Goal: Task Accomplishment & Management: Complete application form

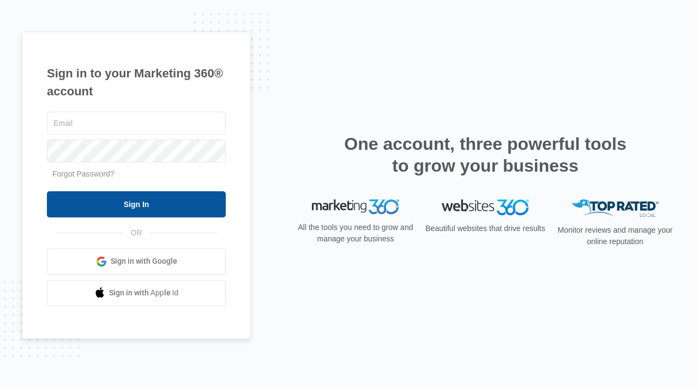
type input "[EMAIL_ADDRESS][DOMAIN_NAME]"
click at [147, 203] on input "Sign In" at bounding box center [136, 204] width 179 height 26
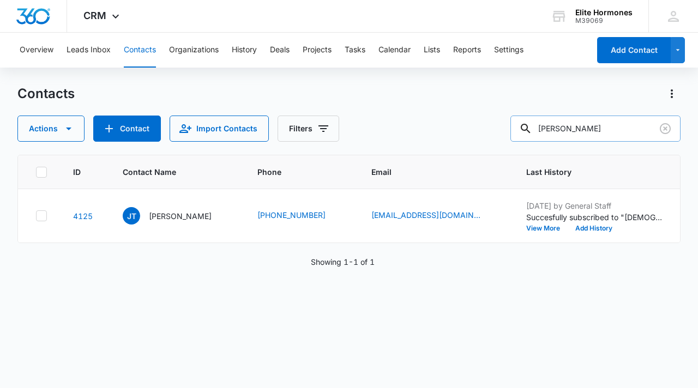
drag, startPoint x: 630, startPoint y: 131, endPoint x: 563, endPoint y: 138, distance: 68.0
click at [563, 138] on input "[PERSON_NAME]" at bounding box center [595, 129] width 170 height 26
type input "Osterman"
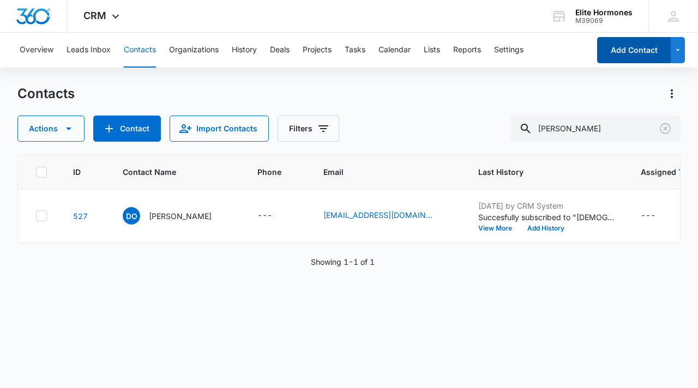
click at [651, 52] on button "Add Contact" at bounding box center [634, 50] width 74 height 26
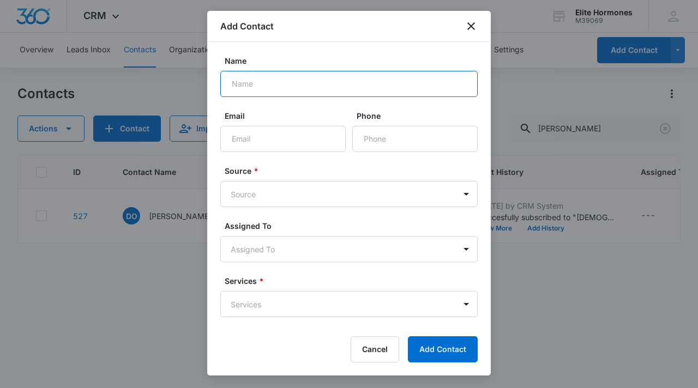
click at [284, 83] on input "Name" at bounding box center [348, 84] width 257 height 26
type input "Jennifer Ostermann"
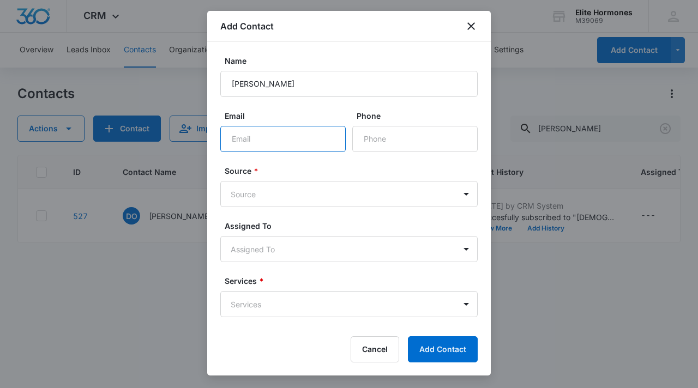
click at [257, 140] on input "Email" at bounding box center [282, 139] width 125 height 26
click at [277, 133] on input "Email" at bounding box center [282, 139] width 125 height 26
paste input "715-937-3551 jenniferostermann22@yahoo.com"
click at [231, 141] on input "715-937-3551 jenniferostermann22@yahoo.com" at bounding box center [282, 139] width 125 height 26
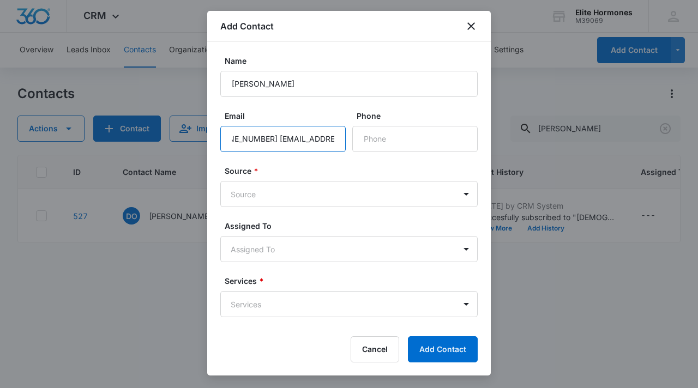
scroll to position [0, 0]
drag, startPoint x: 233, startPoint y: 139, endPoint x: 280, endPoint y: 140, distance: 46.9
click at [280, 140] on input "715-937-3551 jenniferostermann22@yahoo.com" at bounding box center [282, 139] width 125 height 26
type input "jenniferostermann22@yahoo.com"
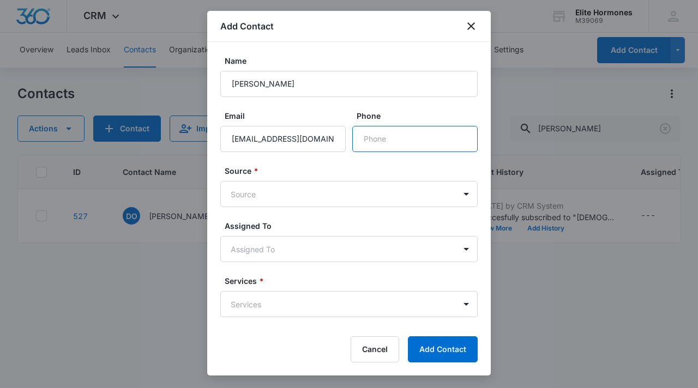
click at [380, 143] on input "Phone" at bounding box center [414, 139] width 125 height 26
paste input "(715) 937-3551"
type input "(715) 937-3551"
click at [313, 195] on body "CRM Apps Reputation Websites Forms CRM Email Social Content Ads Intelligence Fi…" at bounding box center [349, 194] width 698 height 388
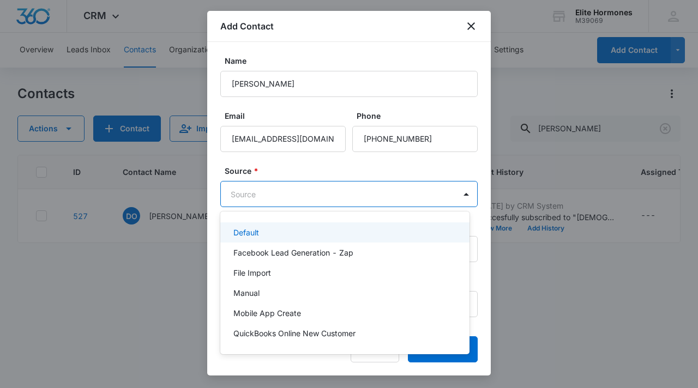
click at [254, 235] on p "Default" at bounding box center [246, 232] width 26 height 11
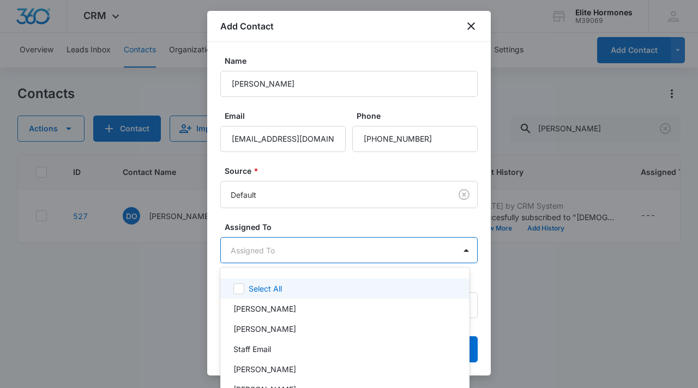
click at [311, 244] on body "CRM Apps Reputation Websites Forms CRM Email Social Content Ads Intelligence Fi…" at bounding box center [349, 194] width 698 height 388
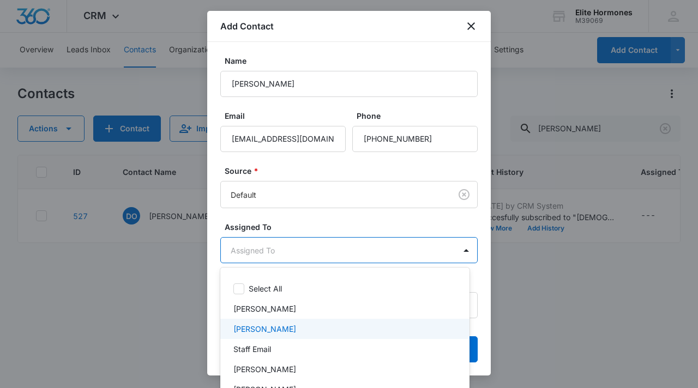
scroll to position [29, 0]
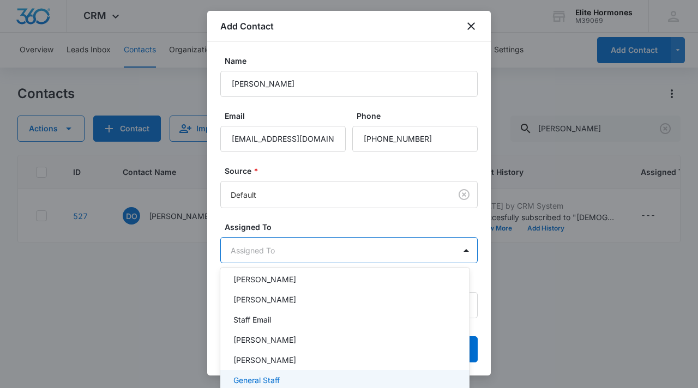
click at [291, 375] on div "General Staff" at bounding box center [343, 379] width 221 height 11
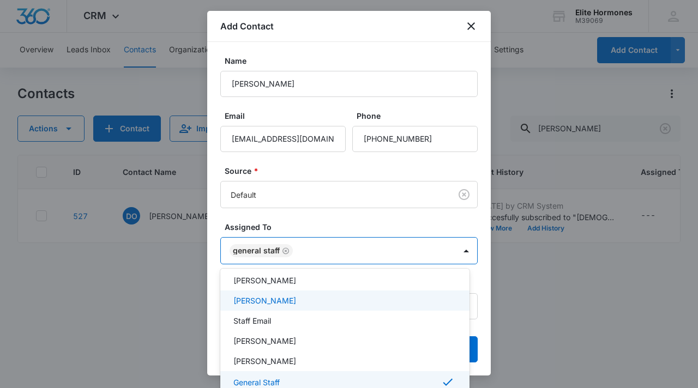
click at [347, 228] on div at bounding box center [349, 194] width 698 height 388
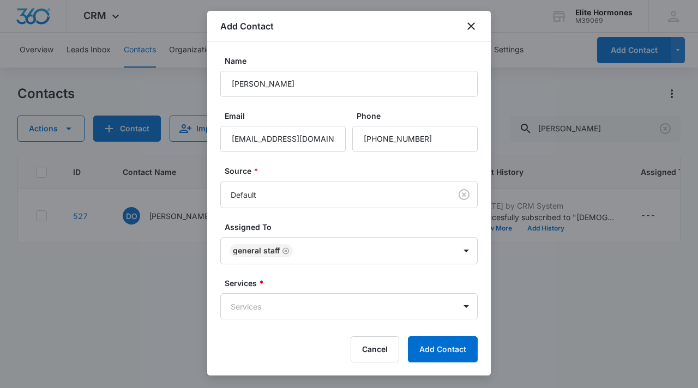
scroll to position [32, 0]
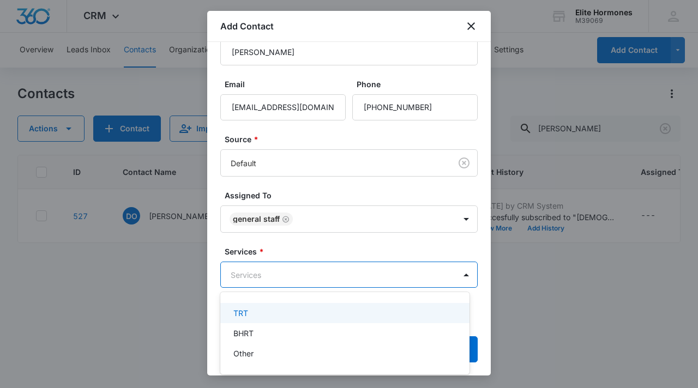
click at [337, 270] on body "CRM Apps Reputation Websites Forms CRM Email Social Content Ads Intelligence Fi…" at bounding box center [349, 194] width 698 height 388
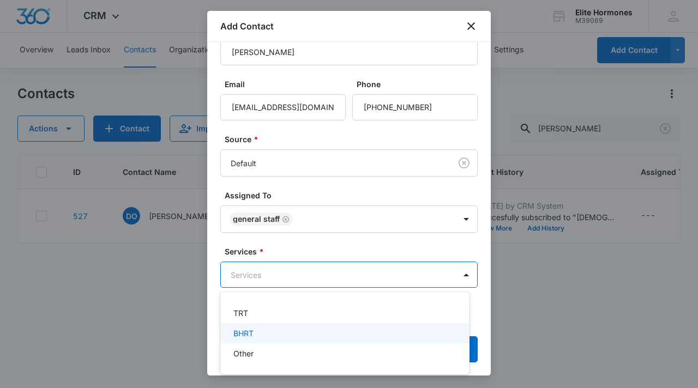
click at [302, 329] on div "BHRT" at bounding box center [343, 333] width 221 height 11
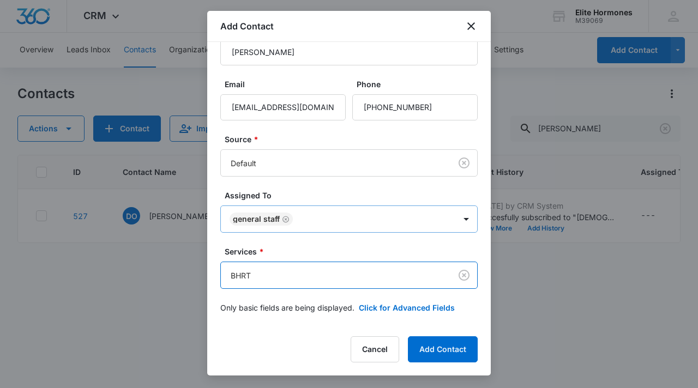
scroll to position [33, 0]
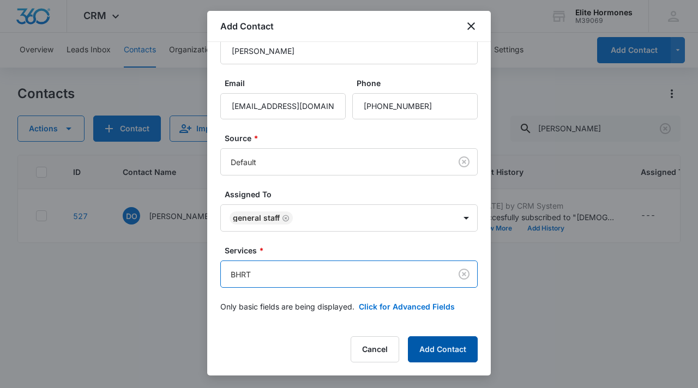
click at [443, 357] on button "Add Contact" at bounding box center [443, 349] width 70 height 26
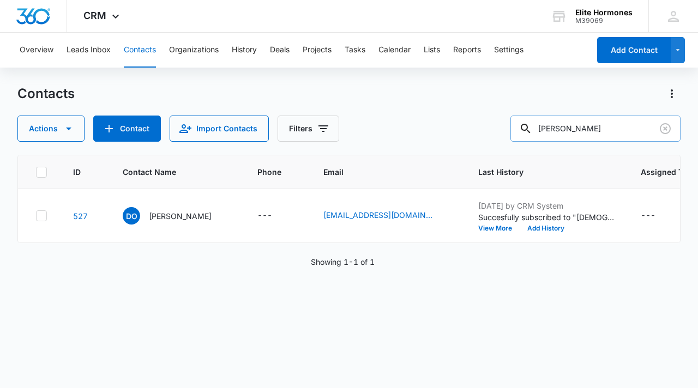
click at [618, 125] on input "Osterman" at bounding box center [595, 129] width 170 height 26
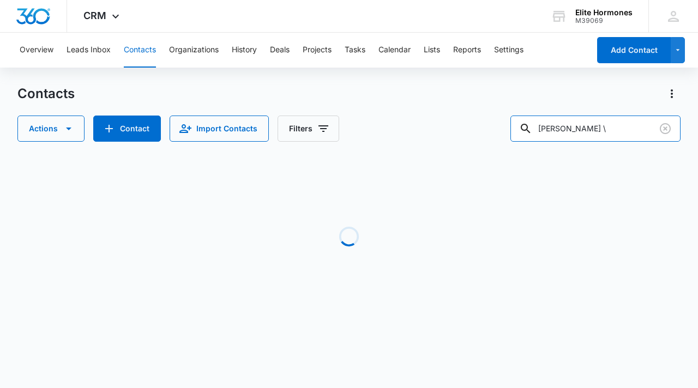
type input "Osterman"
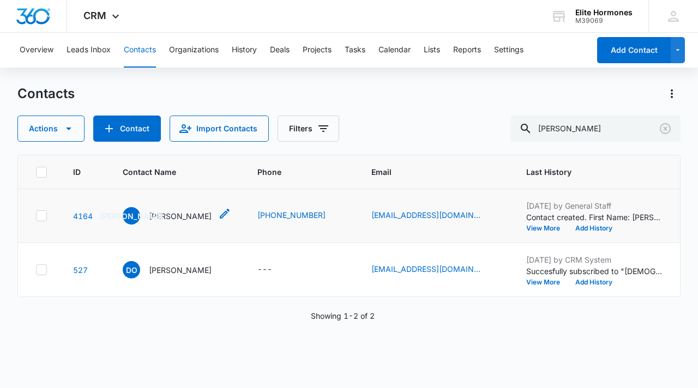
click at [174, 213] on p "Jennifer Ostermann" at bounding box center [180, 215] width 63 height 11
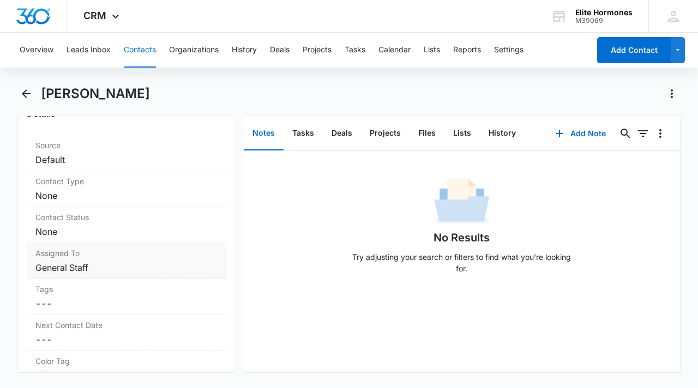
scroll to position [435, 0]
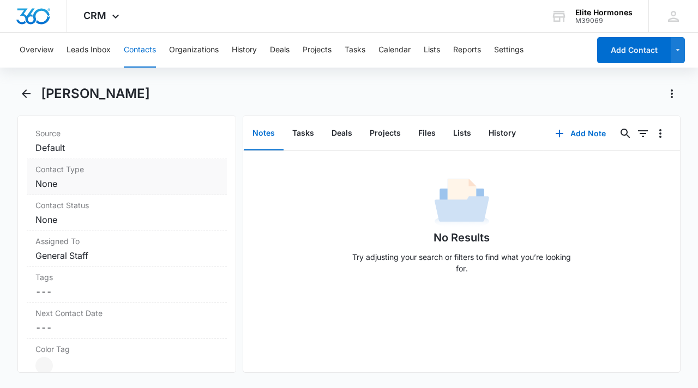
click at [49, 188] on dd "Cancel Save Changes None" at bounding box center [126, 183] width 183 height 13
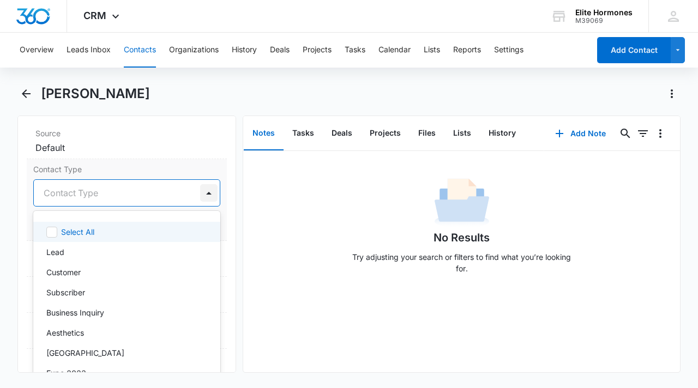
click at [200, 194] on div at bounding box center [208, 192] width 17 height 17
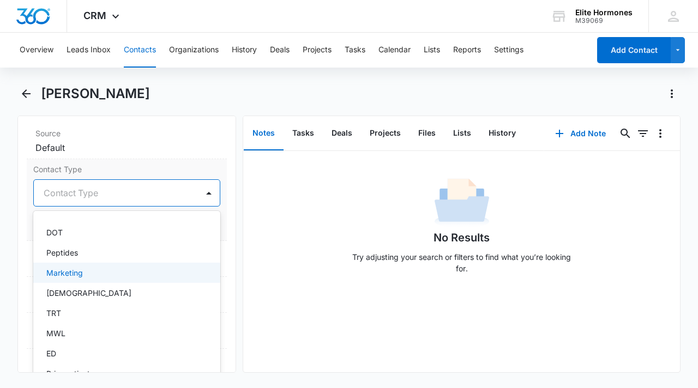
scroll to position [282, 0]
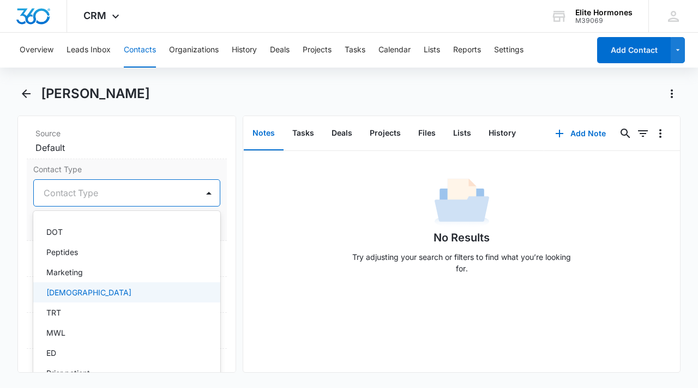
click at [74, 291] on div "Female" at bounding box center [125, 292] width 159 height 11
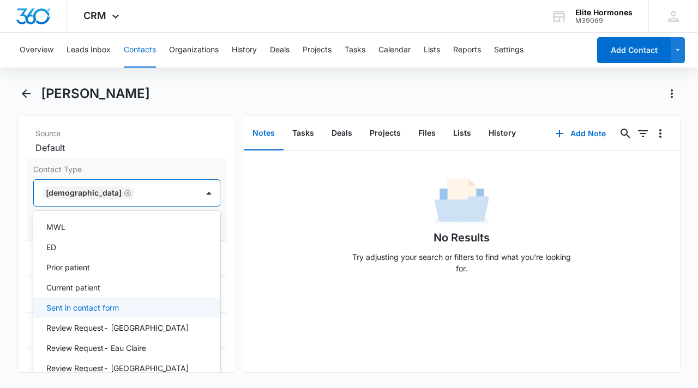
scroll to position [396, 0]
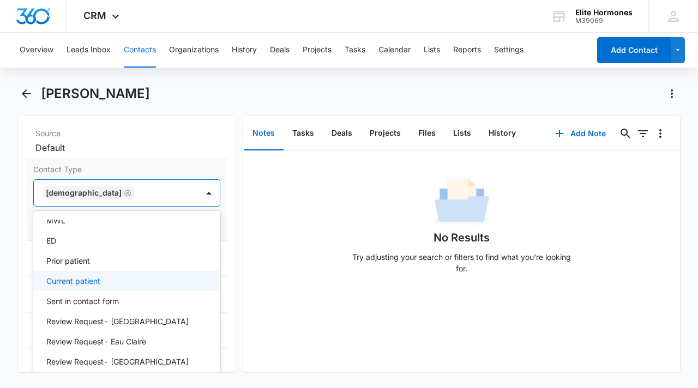
click at [86, 278] on p "Current patient" at bounding box center [73, 280] width 54 height 11
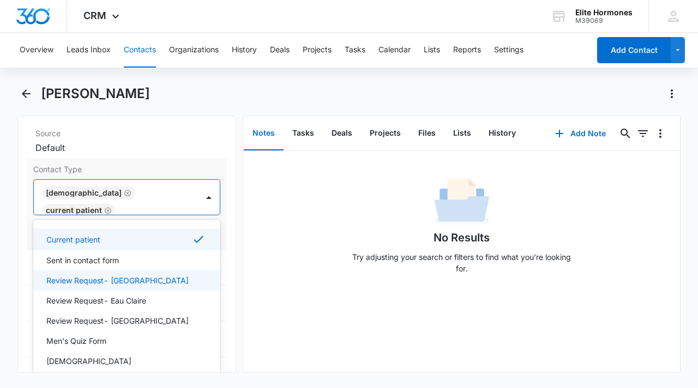
scroll to position [450, 0]
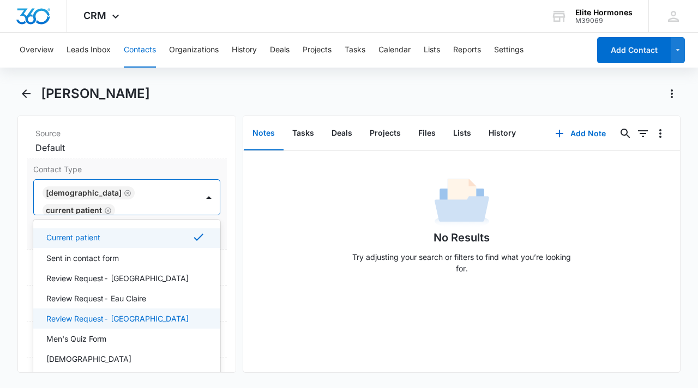
click at [114, 313] on p "Review Request- Wausau" at bounding box center [117, 318] width 142 height 11
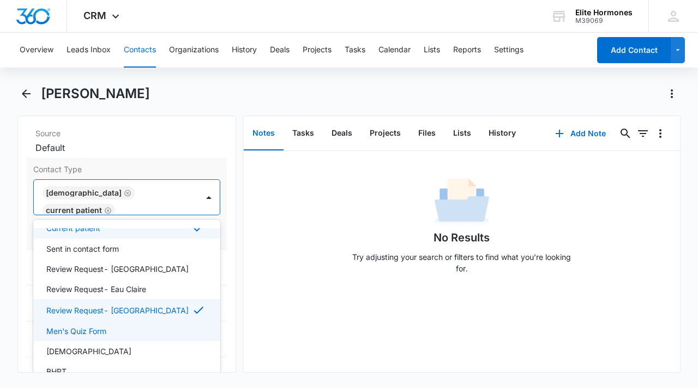
scroll to position [481, 0]
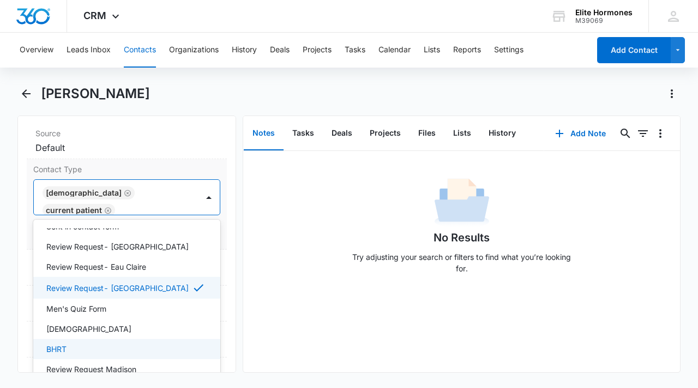
click at [89, 350] on div "BHRT" at bounding box center [125, 348] width 159 height 11
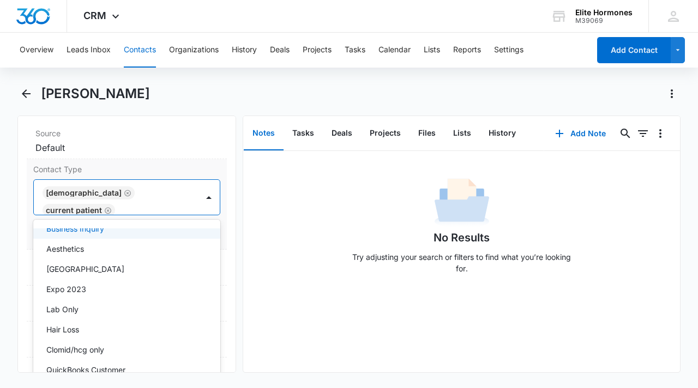
scroll to position [0, 0]
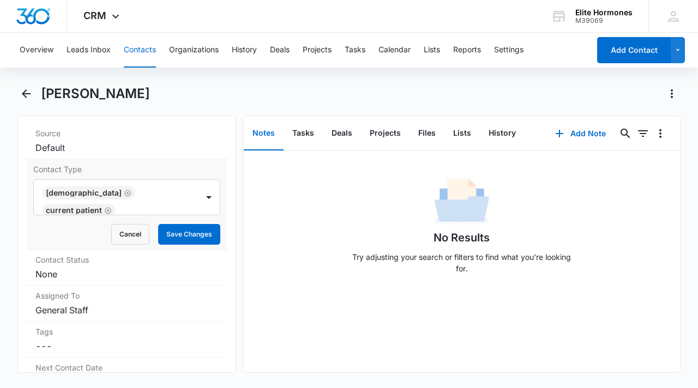
click at [164, 164] on label "Contact Type" at bounding box center [126, 169] width 187 height 11
click at [167, 238] on button "Save Changes" at bounding box center [189, 234] width 62 height 21
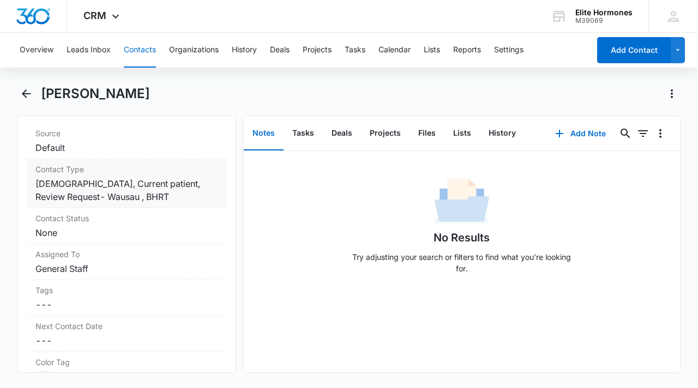
click at [111, 196] on dd "Cancel Save Changes Female, Current patient, Review Request- Wausau , BHRT" at bounding box center [126, 190] width 183 height 26
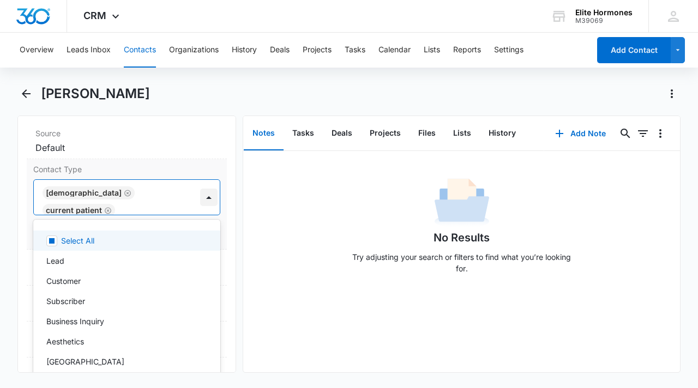
click at [200, 200] on div at bounding box center [208, 197] width 17 height 17
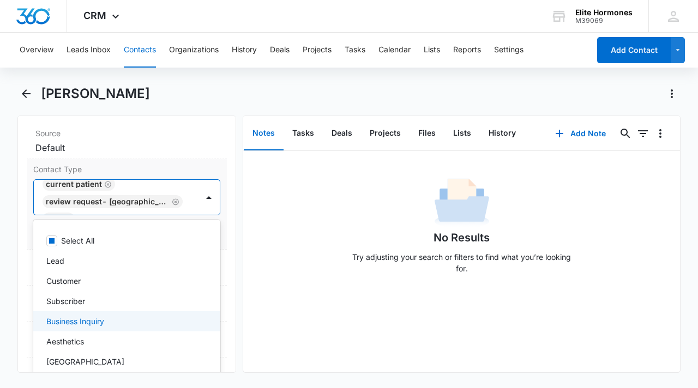
click at [175, 167] on label "Contact Type" at bounding box center [126, 169] width 187 height 11
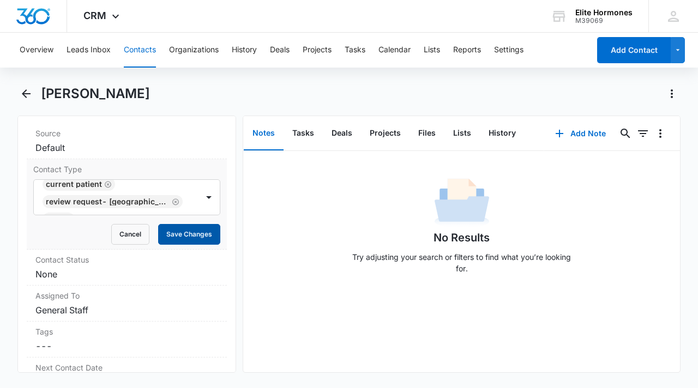
click at [189, 240] on button "Save Changes" at bounding box center [189, 234] width 62 height 21
